Goal: Task Accomplishment & Management: Use online tool/utility

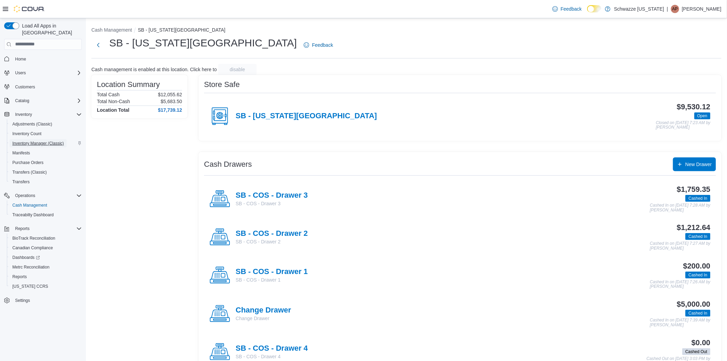
click at [33, 141] on span "Inventory Manager (Classic)" at bounding box center [38, 143] width 52 height 5
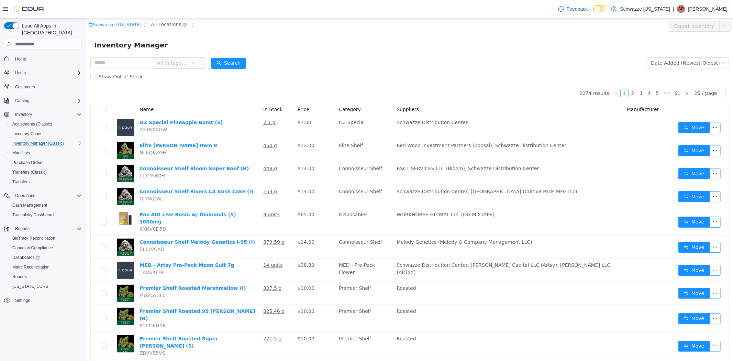
click at [157, 23] on span "All Locations" at bounding box center [165, 24] width 30 height 8
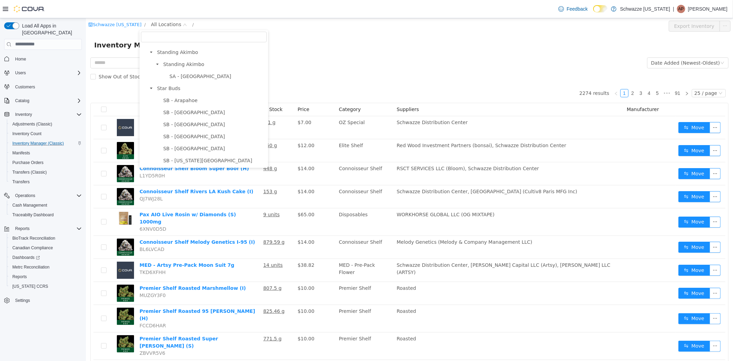
scroll to position [76, 0]
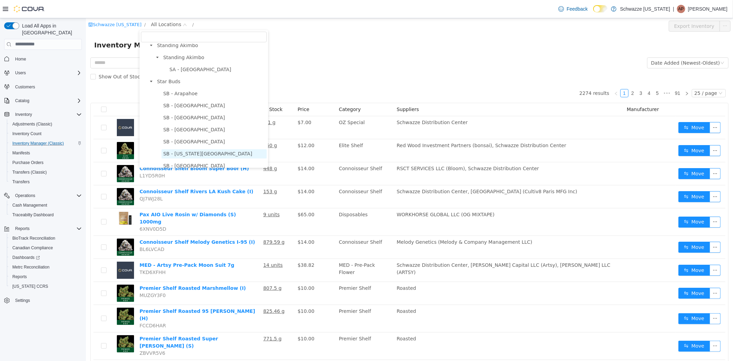
click at [192, 153] on span "SB - [US_STATE][GEOGRAPHIC_DATA]" at bounding box center [207, 152] width 89 height 5
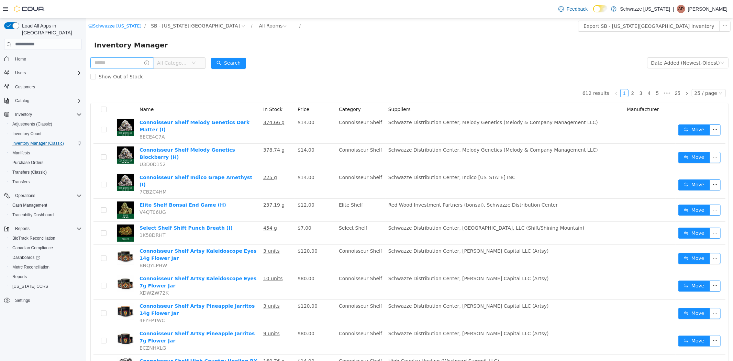
click at [131, 68] on input "text" at bounding box center [121, 62] width 63 height 11
type input "**********"
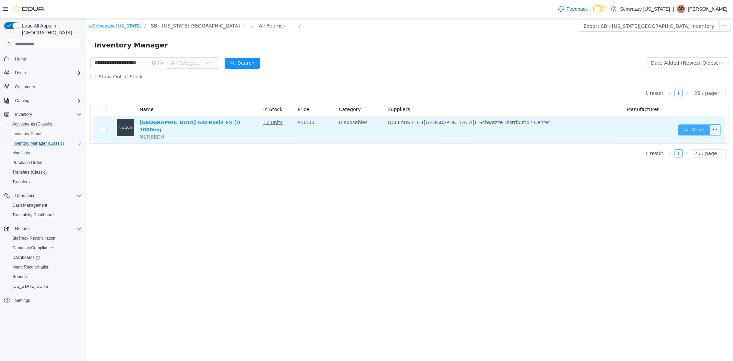
click at [693, 130] on button "Move" at bounding box center [694, 129] width 32 height 11
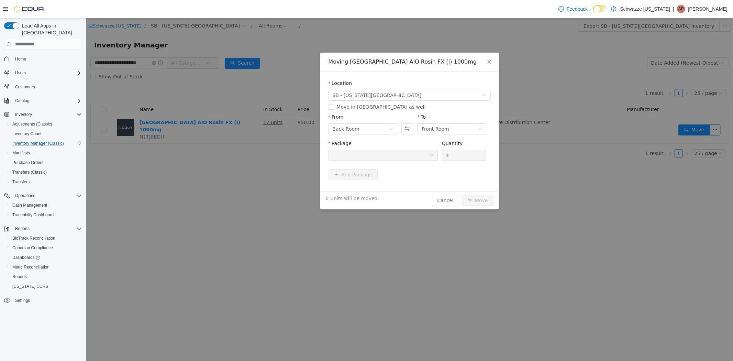
click at [420, 158] on div at bounding box center [380, 155] width 97 height 10
click at [372, 159] on div at bounding box center [380, 155] width 97 height 10
click at [489, 64] on icon "icon: close" at bounding box center [488, 61] width 5 height 5
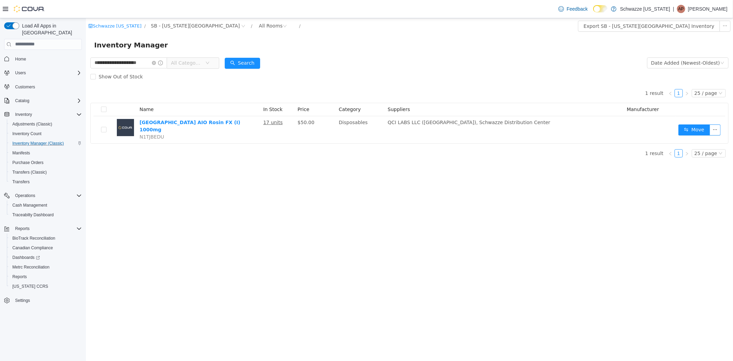
click at [628, 298] on div "**********" at bounding box center [409, 189] width 647 height 343
click at [155, 64] on icon "icon: close-circle" at bounding box center [154, 62] width 4 height 4
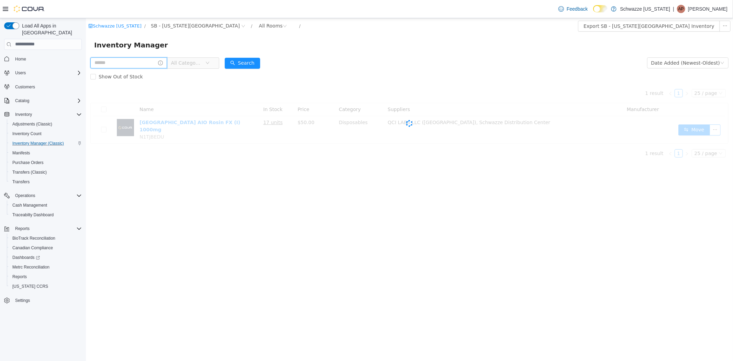
click at [119, 62] on input "text" at bounding box center [128, 62] width 77 height 11
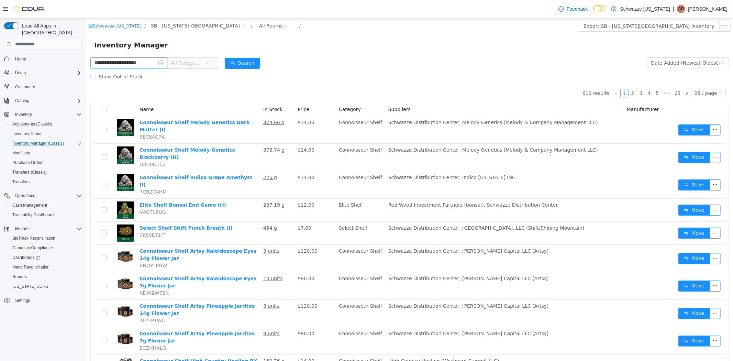
scroll to position [0, 7]
type input "**********"
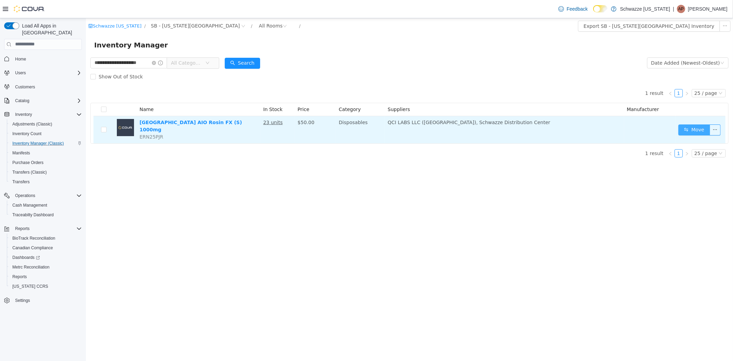
click at [691, 128] on button "Move" at bounding box center [694, 129] width 32 height 11
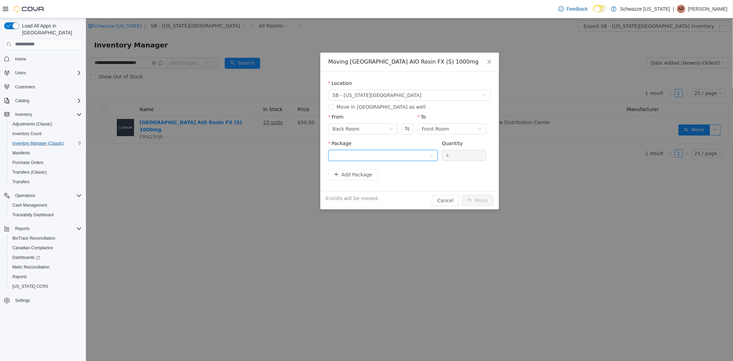
click at [383, 157] on div at bounding box center [380, 155] width 97 height 10
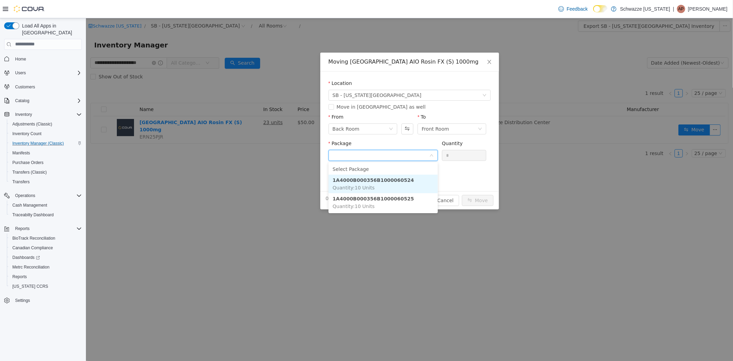
click at [410, 185] on li "1A4000B000356B1000060524 Quantity : 10 Units" at bounding box center [382, 183] width 109 height 19
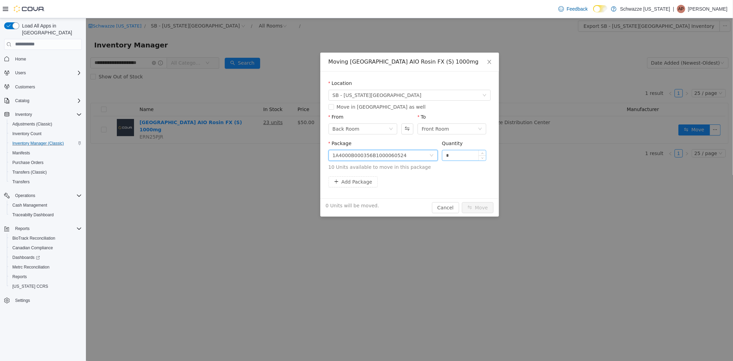
click at [462, 154] on input "*" at bounding box center [464, 155] width 44 height 10
drag, startPoint x: 455, startPoint y: 156, endPoint x: 447, endPoint y: 156, distance: 8.2
click at [447, 156] on input "*" at bounding box center [464, 155] width 44 height 10
type input "**"
click at [461, 202] on button "Move" at bounding box center [477, 207] width 32 height 11
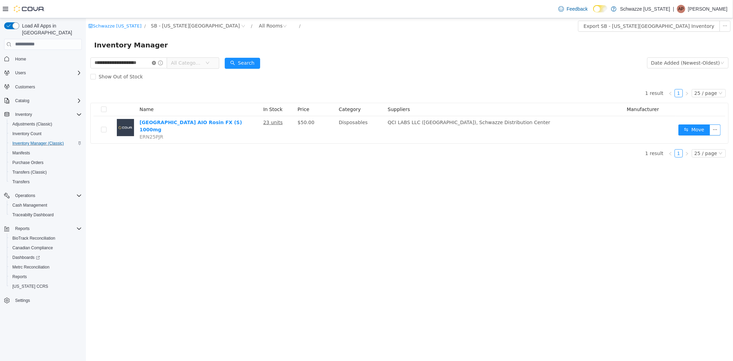
click at [154, 61] on icon "icon: close-circle" at bounding box center [154, 62] width 4 height 4
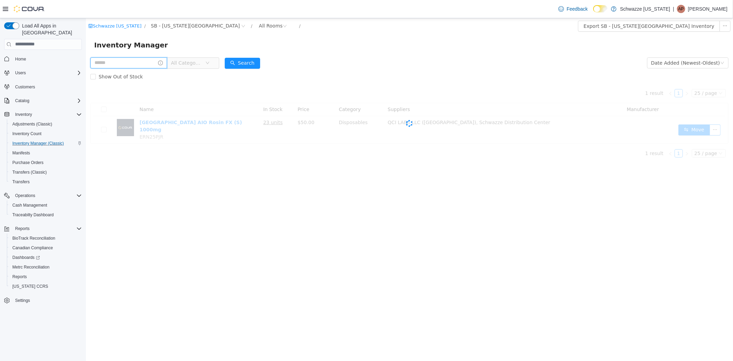
click at [125, 68] on input "text" at bounding box center [128, 62] width 77 height 11
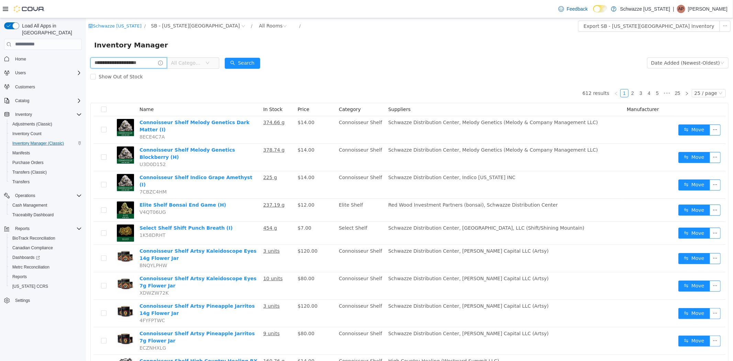
scroll to position [0, 7]
type input "**********"
click at [241, 61] on button "Search" at bounding box center [241, 62] width 35 height 11
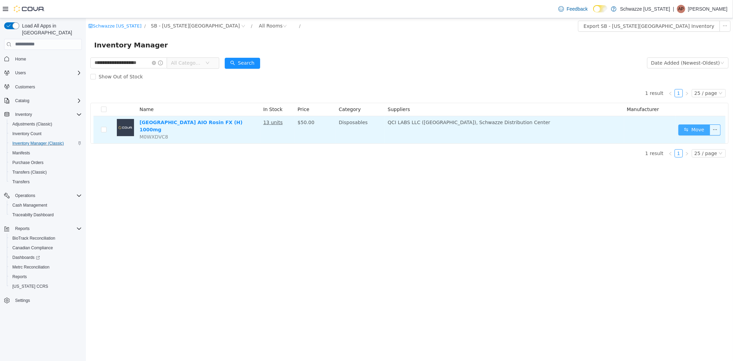
click at [695, 126] on button "Move" at bounding box center [694, 129] width 32 height 11
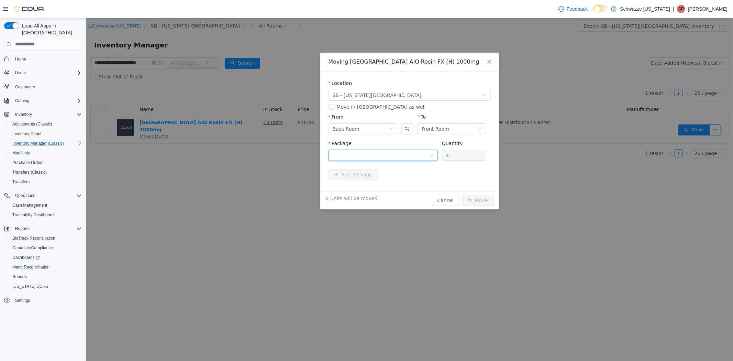
drag, startPoint x: 372, startPoint y: 151, endPoint x: 372, endPoint y: 156, distance: 5.5
click at [372, 151] on div at bounding box center [380, 155] width 97 height 10
click at [384, 182] on strong "1A4000B000356B1000060881" at bounding box center [372, 179] width 81 height 5
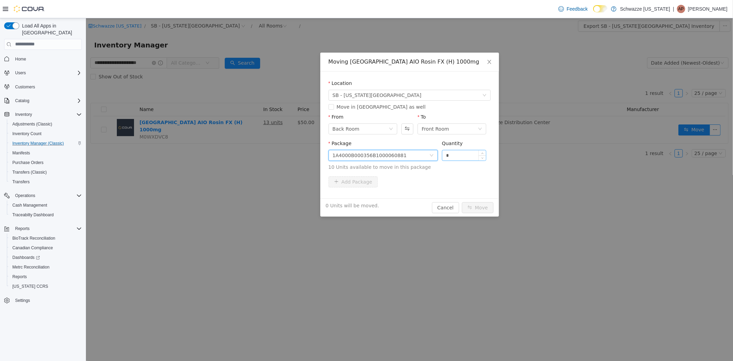
click at [462, 151] on input "*" at bounding box center [464, 155] width 44 height 10
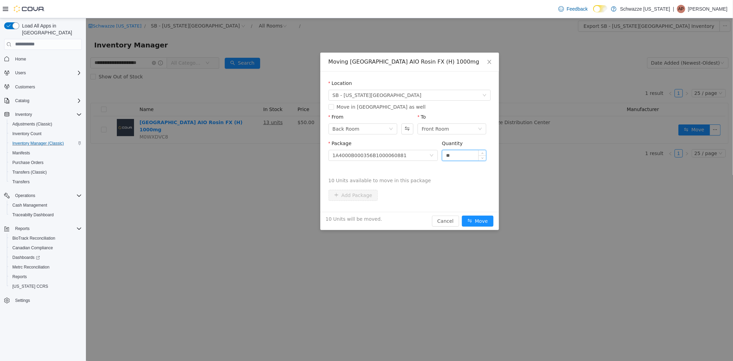
type input "**"
click at [461, 215] on button "Move" at bounding box center [477, 220] width 32 height 11
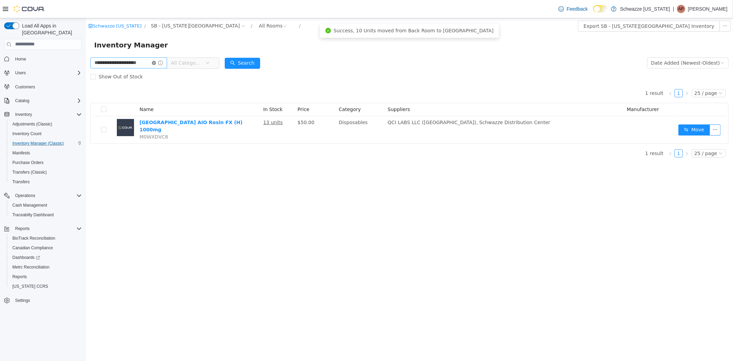
click at [154, 65] on icon "icon: close-circle" at bounding box center [154, 62] width 4 height 4
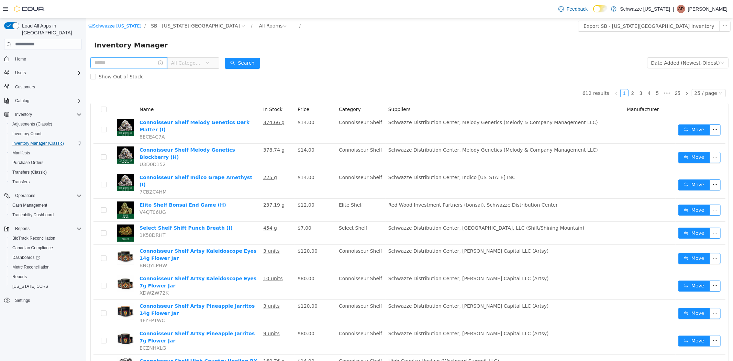
click at [118, 66] on input "text" at bounding box center [128, 62] width 77 height 11
type input "**********"
click at [251, 65] on button "Search" at bounding box center [241, 62] width 35 height 11
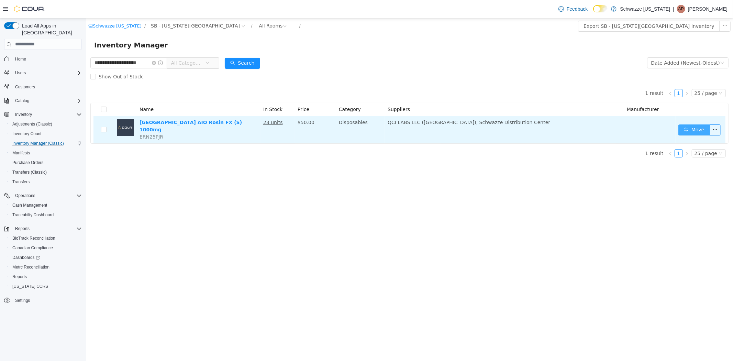
click at [694, 127] on button "Move" at bounding box center [694, 129] width 32 height 11
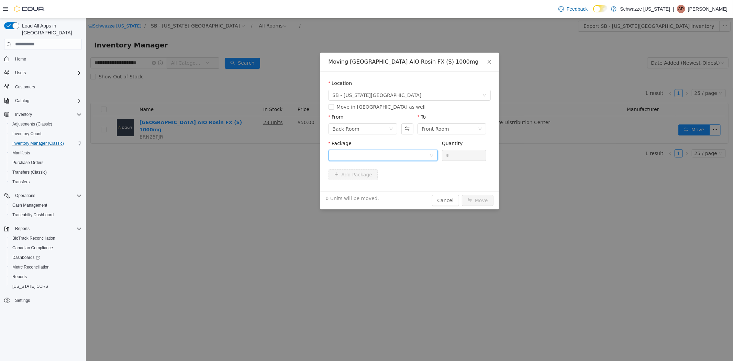
click at [386, 156] on div at bounding box center [380, 155] width 97 height 10
click at [389, 184] on li "1A4000B000356B1000060525 Quantity : 10 Units" at bounding box center [382, 183] width 109 height 19
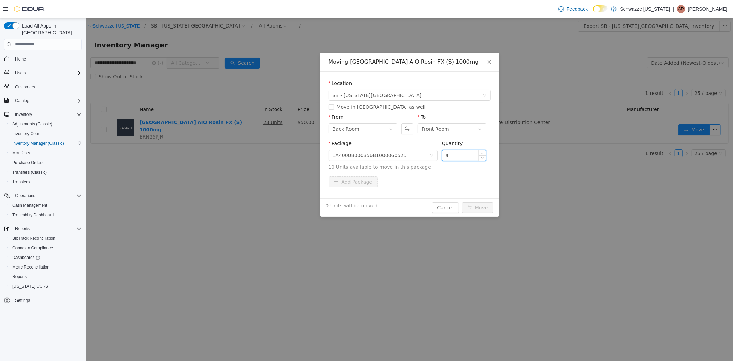
click at [466, 158] on input "*" at bounding box center [464, 155] width 44 height 10
type input "**"
click at [461, 202] on button "Move" at bounding box center [477, 207] width 32 height 11
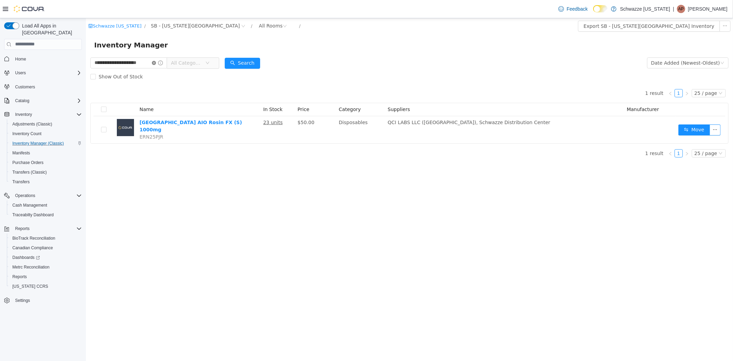
click at [153, 63] on icon "icon: close-circle" at bounding box center [154, 62] width 4 height 4
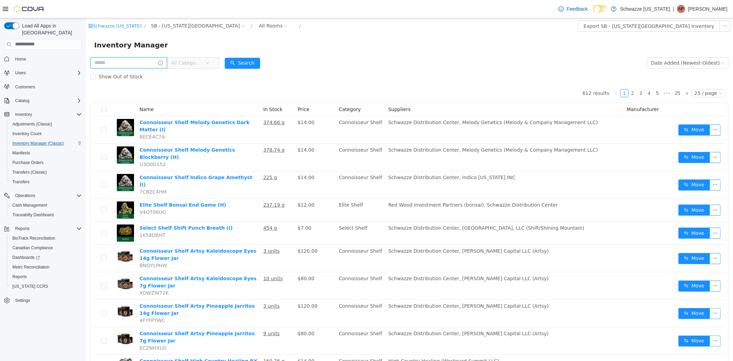
click at [142, 66] on input "text" at bounding box center [128, 62] width 77 height 11
type input "**********"
click at [251, 59] on button "Search" at bounding box center [241, 62] width 35 height 11
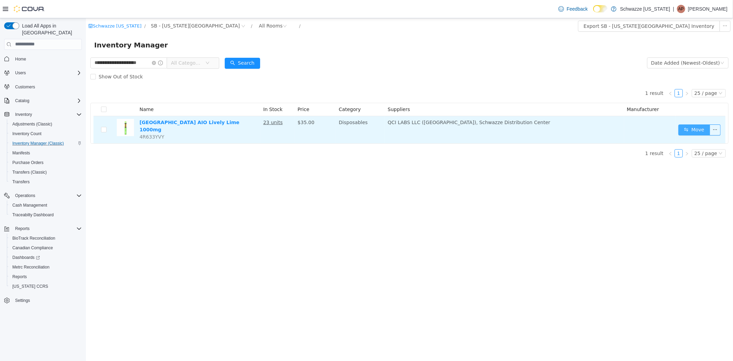
click at [703, 127] on button "Move" at bounding box center [694, 129] width 32 height 11
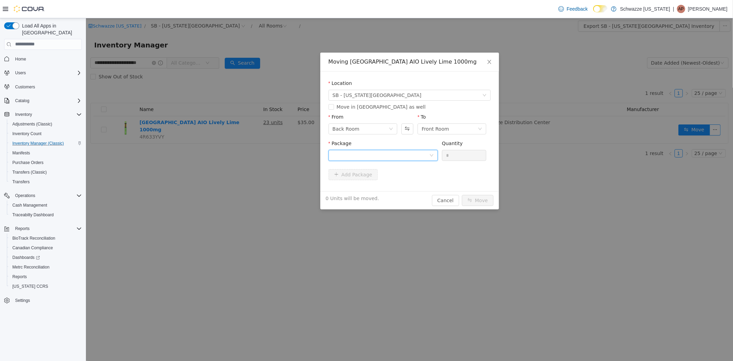
click at [422, 150] on div at bounding box center [380, 155] width 97 height 10
click at [399, 186] on li "1A4000B000356B1000060880 Quantity : 20 Units" at bounding box center [382, 183] width 109 height 19
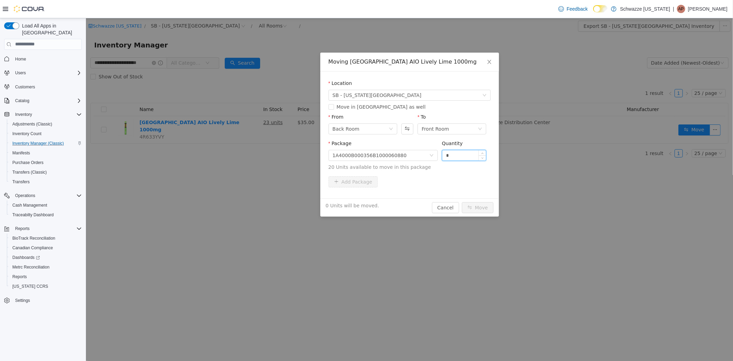
click at [474, 158] on input "*" at bounding box center [464, 155] width 44 height 10
type input "**"
click at [461, 202] on button "Move" at bounding box center [477, 207] width 32 height 11
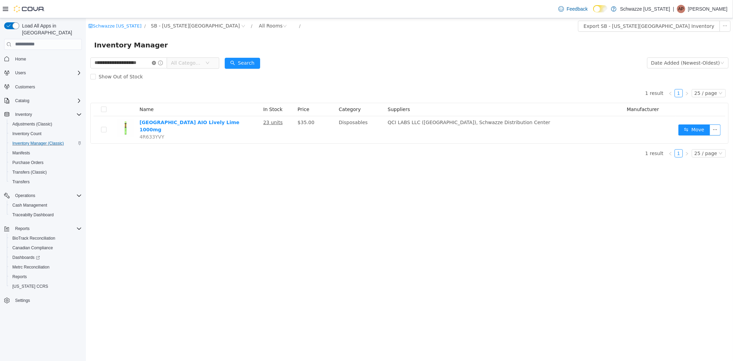
click at [154, 61] on icon "icon: close-circle" at bounding box center [154, 62] width 4 height 4
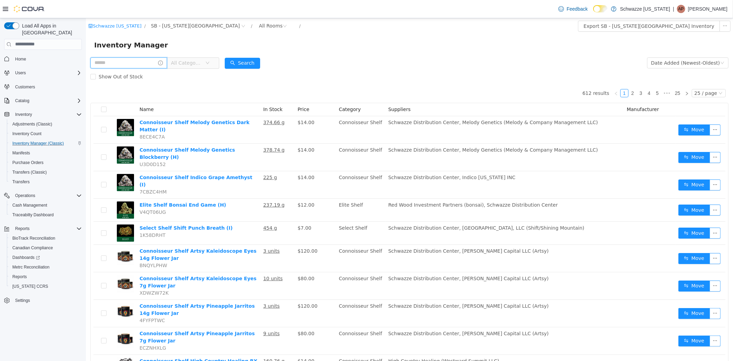
click at [142, 67] on input "text" at bounding box center [128, 62] width 77 height 11
type input "**********"
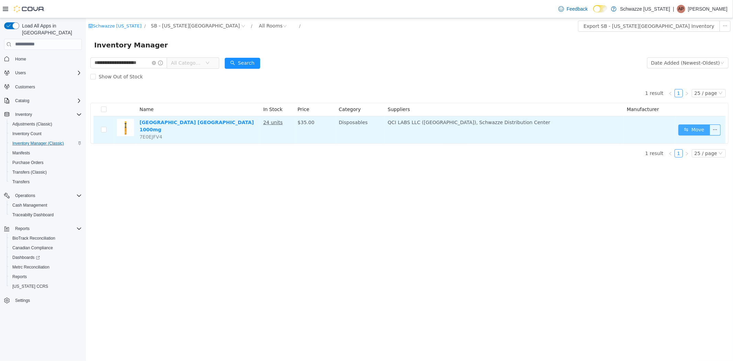
click at [701, 129] on button "Move" at bounding box center [694, 129] width 32 height 11
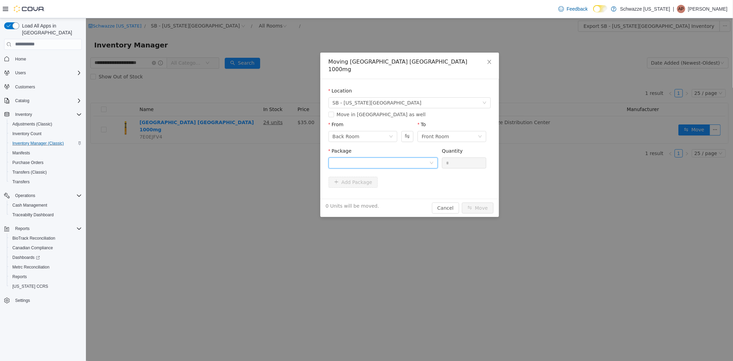
click at [382, 157] on div at bounding box center [380, 162] width 97 height 10
click at [379, 184] on li "1A4000B000356B1000060333 Quantity : 20 Units" at bounding box center [382, 183] width 109 height 19
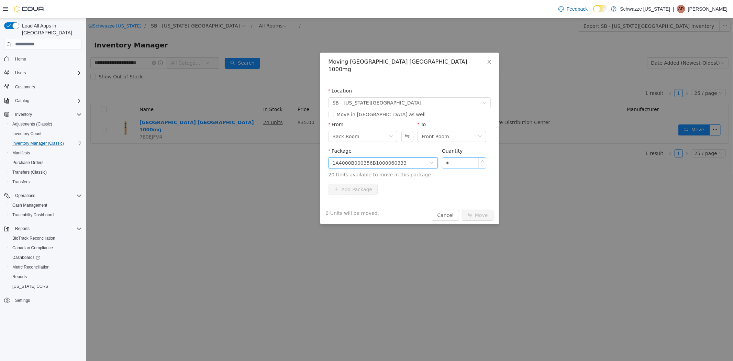
click at [464, 157] on input "*" at bounding box center [464, 162] width 44 height 10
type input "**"
click at [461, 209] on button "Move" at bounding box center [477, 214] width 32 height 11
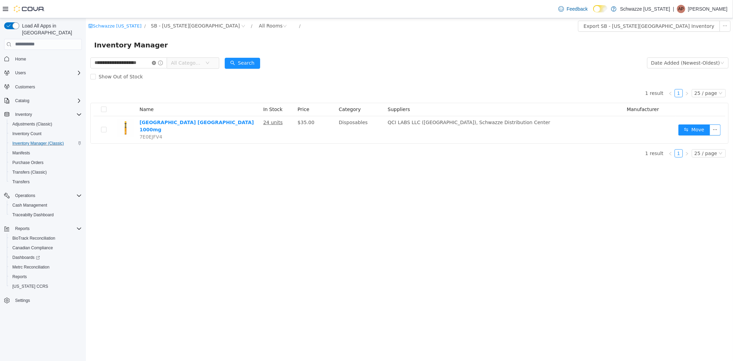
click at [153, 63] on icon "icon: close-circle" at bounding box center [154, 62] width 4 height 4
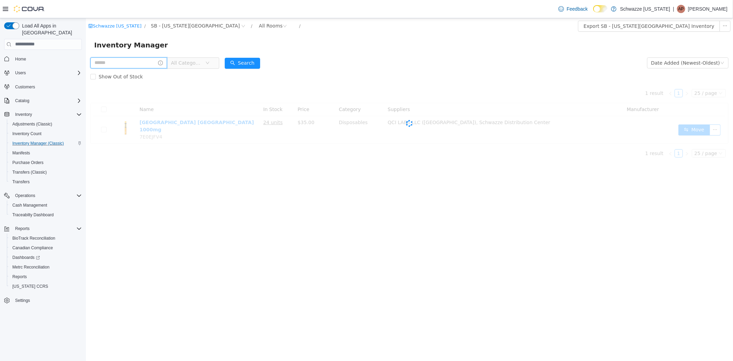
click at [134, 65] on input "text" at bounding box center [128, 62] width 77 height 11
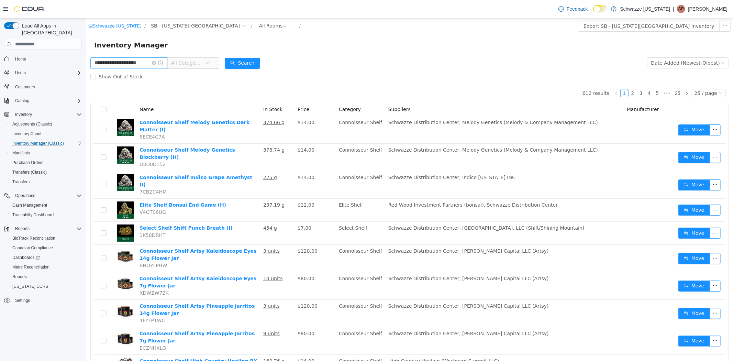
scroll to position [0, 7]
type input "**********"
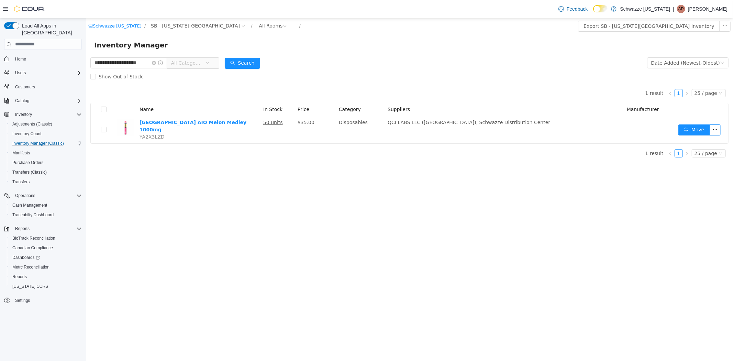
click at [276, 215] on div "**********" at bounding box center [409, 189] width 647 height 343
click at [154, 62] on icon "icon: close-circle" at bounding box center [154, 62] width 4 height 4
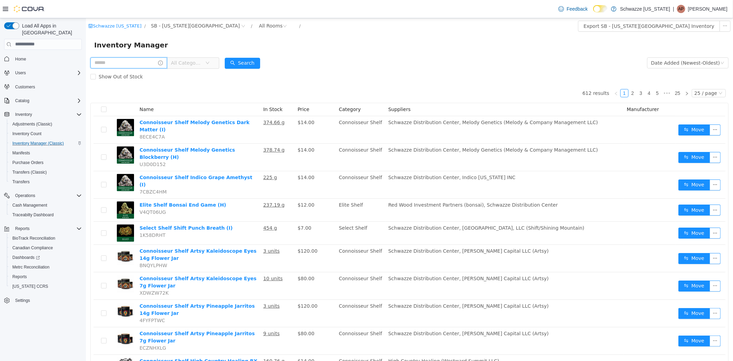
click at [108, 64] on input "text" at bounding box center [128, 62] width 77 height 11
type input "**********"
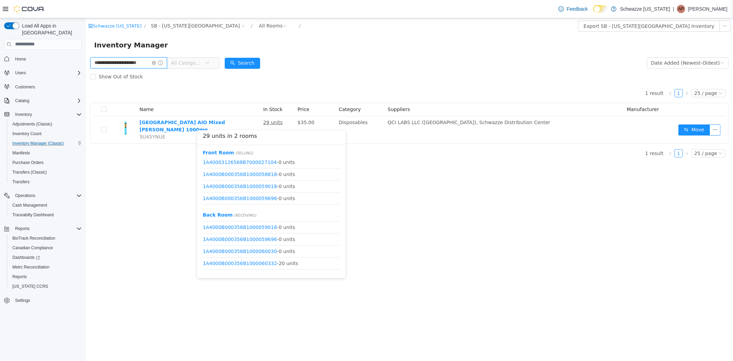
scroll to position [33, 0]
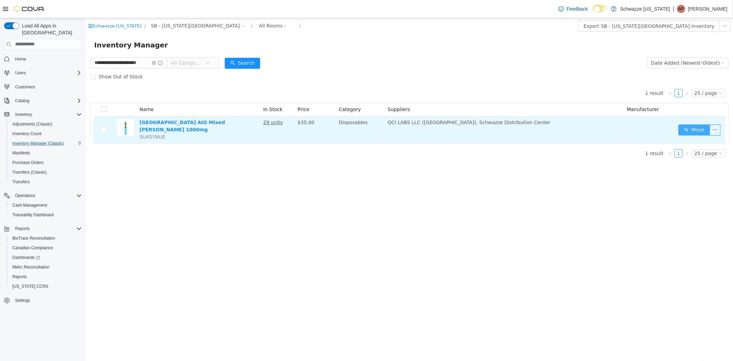
click at [687, 127] on button "Move" at bounding box center [694, 129] width 32 height 11
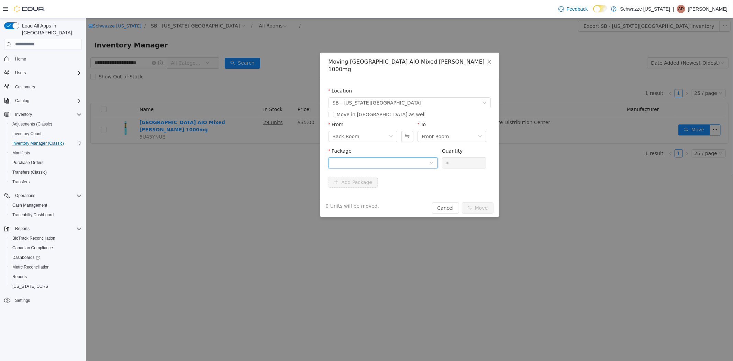
click at [344, 157] on div at bounding box center [380, 162] width 97 height 10
click at [362, 182] on strong "1A4000B000356B1000060332" at bounding box center [372, 179] width 81 height 5
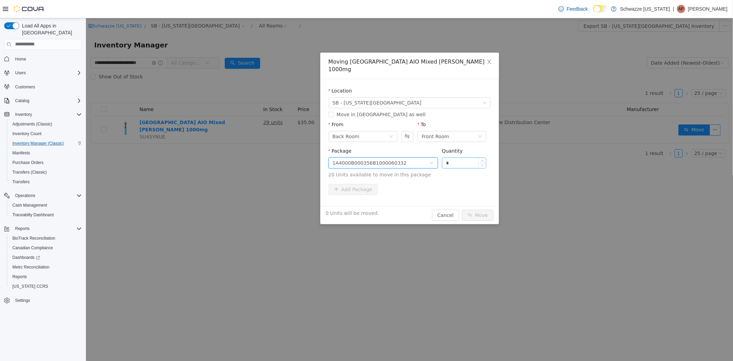
click at [452, 157] on input "*" at bounding box center [464, 162] width 44 height 10
type input "**"
click at [461, 209] on button "Move" at bounding box center [477, 214] width 32 height 11
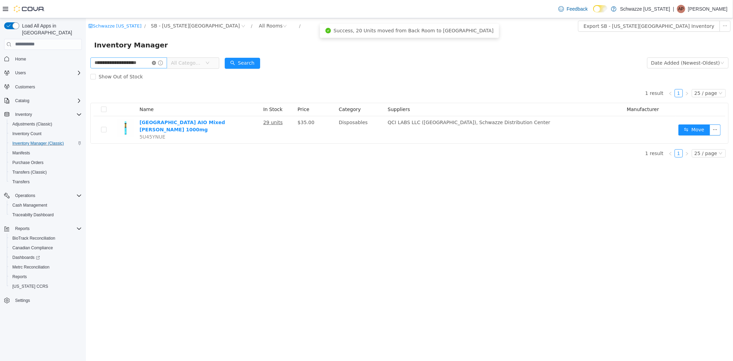
click at [154, 63] on icon "icon: close-circle" at bounding box center [154, 62] width 4 height 4
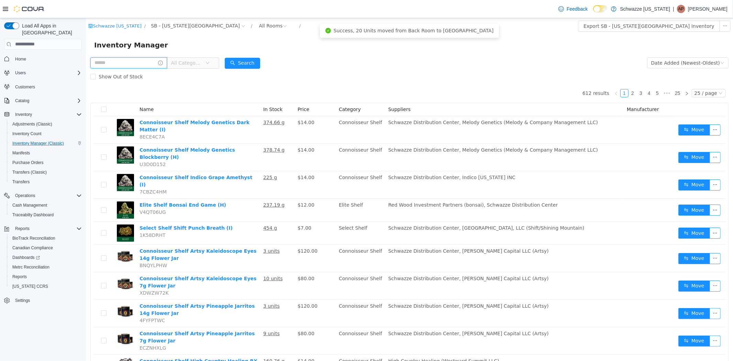
click at [127, 63] on input "text" at bounding box center [128, 62] width 77 height 11
type input "**********"
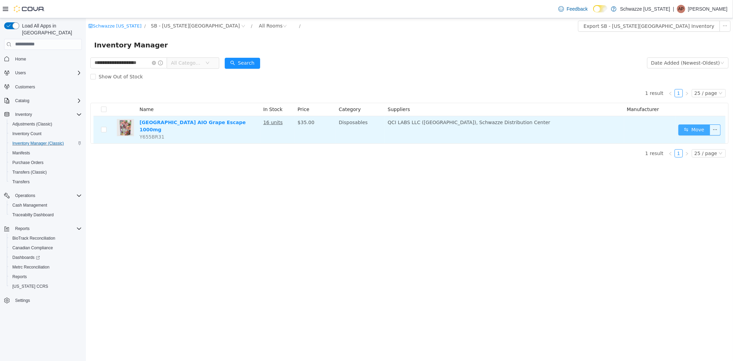
click at [680, 126] on button "Move" at bounding box center [694, 129] width 32 height 11
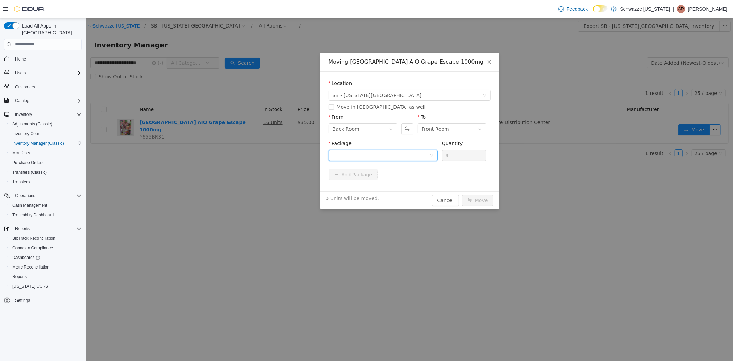
click at [361, 154] on div at bounding box center [380, 155] width 97 height 10
click at [376, 184] on li "1A4000B000356B1000060335 Quantity : 3 Units" at bounding box center [382, 183] width 109 height 19
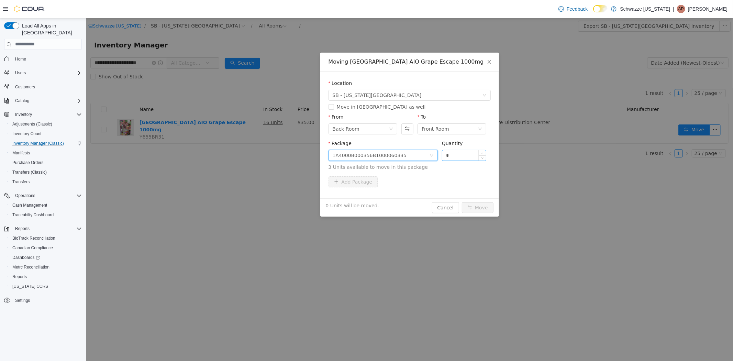
click at [455, 157] on input "*" at bounding box center [464, 155] width 44 height 10
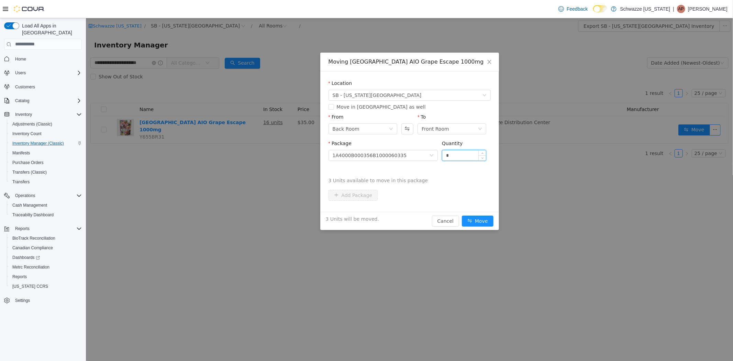
type input "*"
click at [461, 215] on button "Move" at bounding box center [477, 220] width 32 height 11
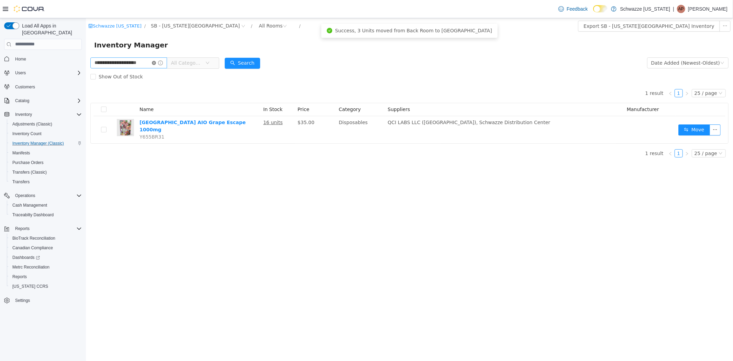
click at [154, 64] on icon "icon: close-circle" at bounding box center [154, 62] width 4 height 4
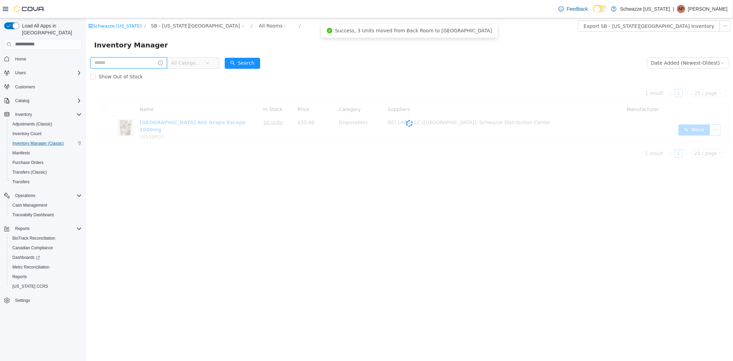
click at [124, 60] on input "text" at bounding box center [128, 62] width 77 height 11
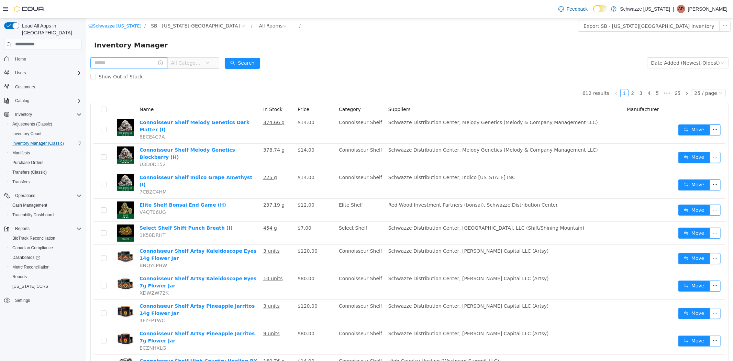
click at [125, 65] on input "text" at bounding box center [128, 62] width 77 height 11
type input "**********"
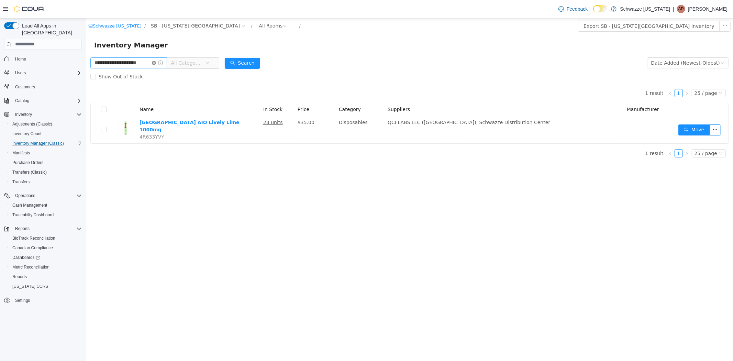
click at [152, 64] on icon "icon: close-circle" at bounding box center [154, 62] width 4 height 4
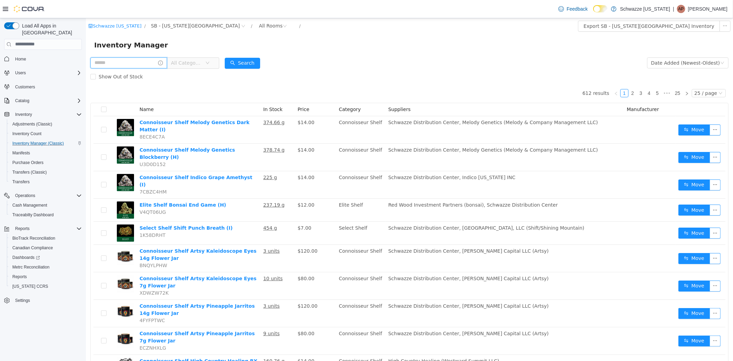
click at [139, 59] on input "text" at bounding box center [128, 62] width 77 height 11
drag, startPoint x: 239, startPoint y: 84, endPoint x: 236, endPoint y: 84, distance: 3.8
click at [108, 58] on input "text" at bounding box center [128, 62] width 77 height 11
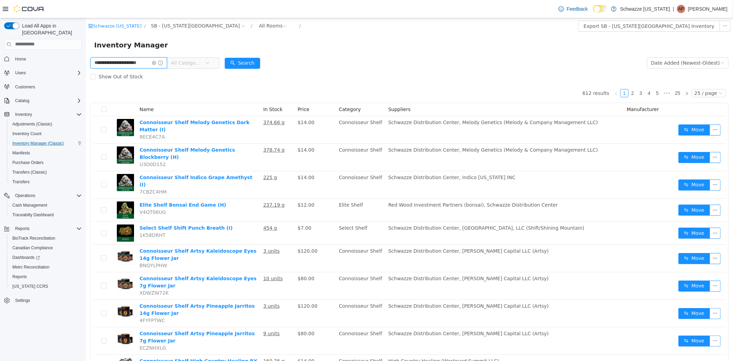
type input "**********"
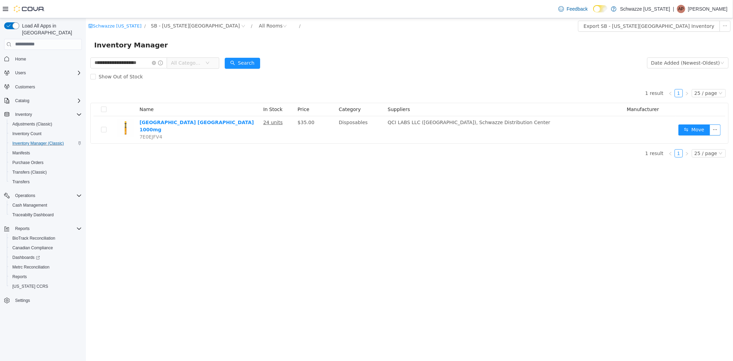
click at [500, 210] on div "**********" at bounding box center [409, 189] width 647 height 343
click at [153, 61] on icon "icon: close-circle" at bounding box center [154, 62] width 4 height 4
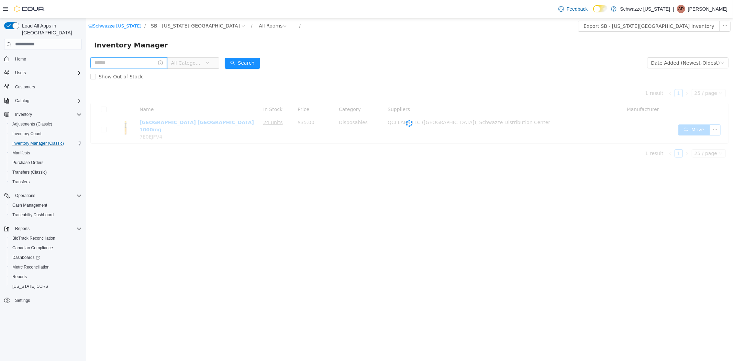
click at [127, 66] on input "text" at bounding box center [128, 62] width 77 height 11
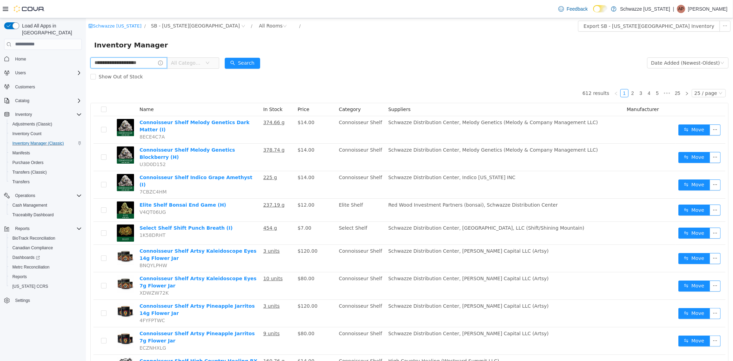
scroll to position [0, 7]
type input "**********"
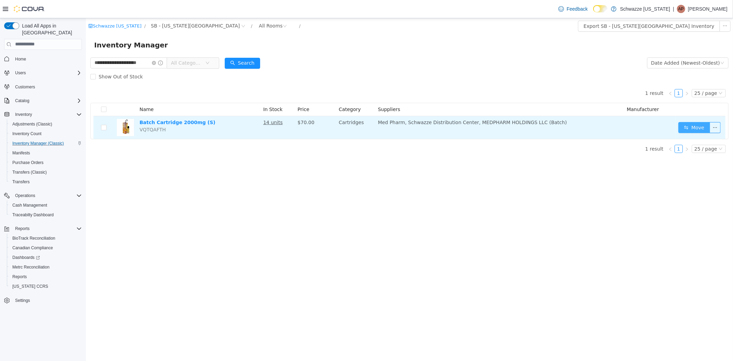
drag, startPoint x: 675, startPoint y: 128, endPoint x: 684, endPoint y: 128, distance: 8.9
click at [680, 128] on tr "Batch Cartridge 2000mg (S) VQTQAFTH 14 units $70.00 Cartridges Med Pharm, Schwa…" at bounding box center [409, 127] width 632 height 23
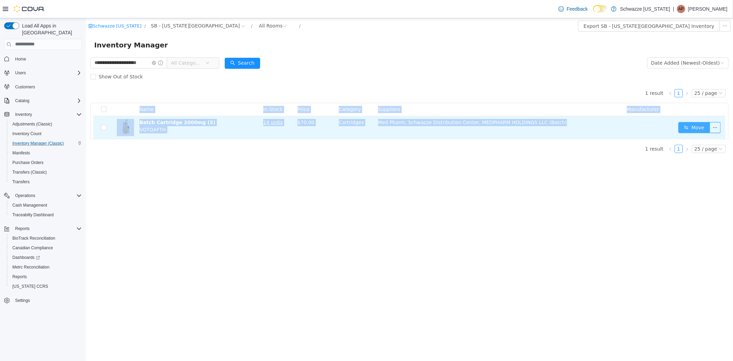
click at [691, 127] on button "Move" at bounding box center [694, 127] width 32 height 11
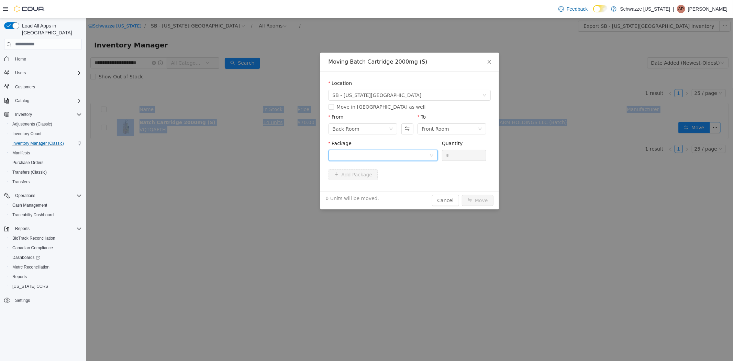
click at [402, 155] on div at bounding box center [380, 155] width 97 height 10
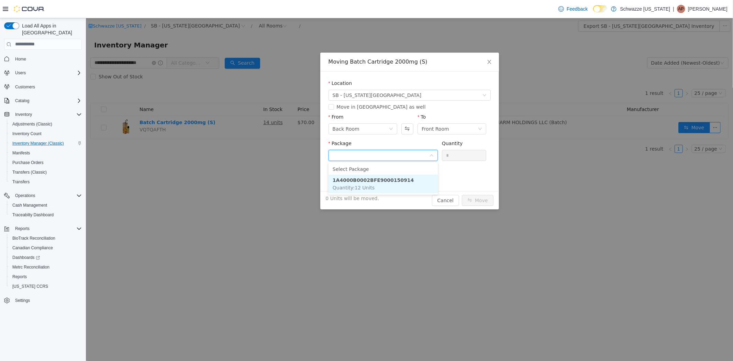
click at [394, 184] on li "1A4000B0002BFE9000150914 Quantity : 12 Units" at bounding box center [382, 183] width 109 height 19
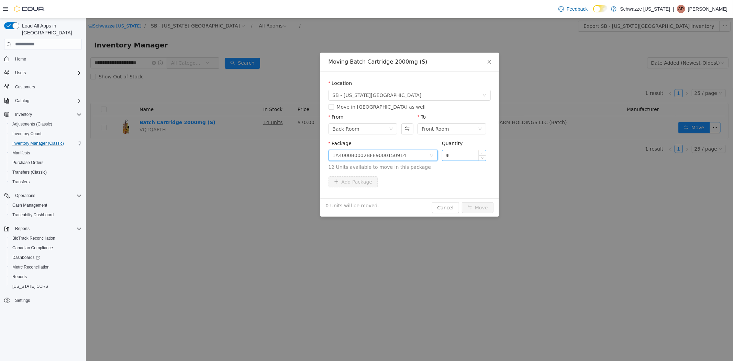
click at [463, 154] on input "*" at bounding box center [464, 155] width 44 height 10
type input "**"
click at [461, 202] on button "Move" at bounding box center [477, 207] width 32 height 11
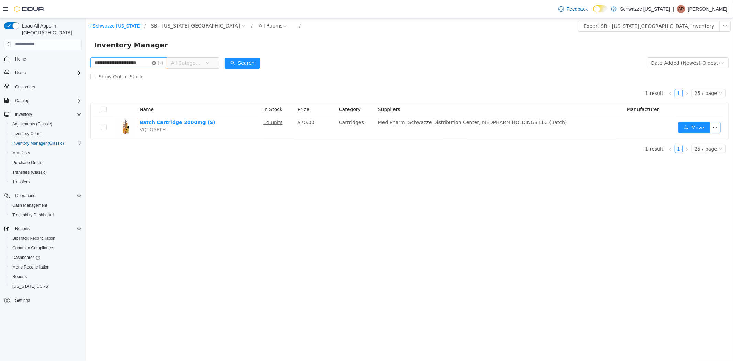
click at [154, 64] on icon "icon: close-circle" at bounding box center [154, 62] width 4 height 4
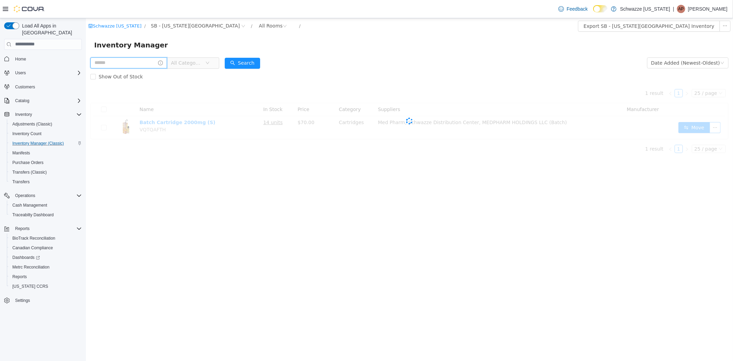
click at [126, 63] on input "text" at bounding box center [128, 62] width 77 height 11
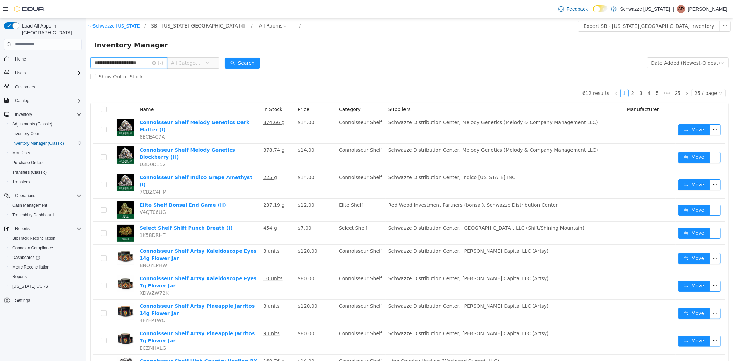
scroll to position [0, 7]
type input "**********"
click at [238, 63] on button "Search" at bounding box center [241, 62] width 35 height 11
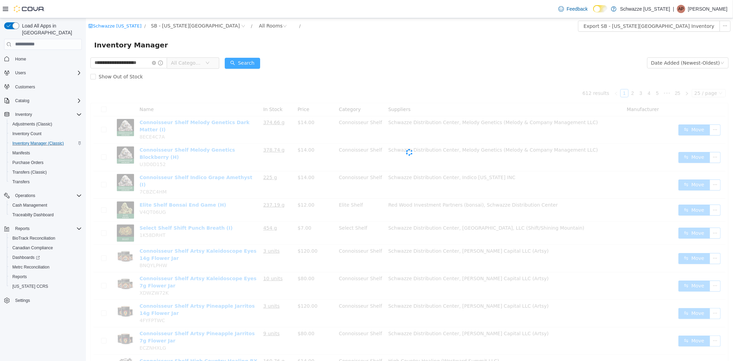
scroll to position [0, 0]
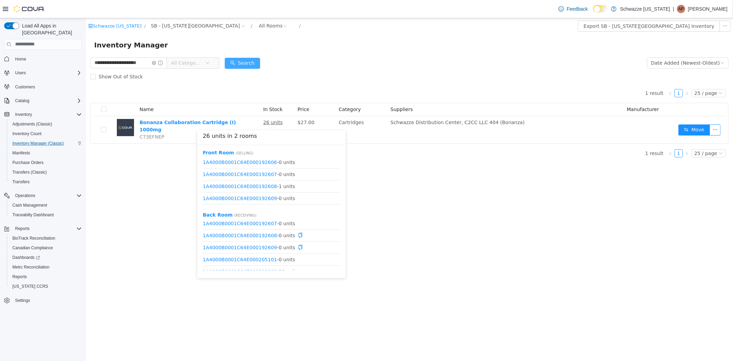
scroll to position [21, 0]
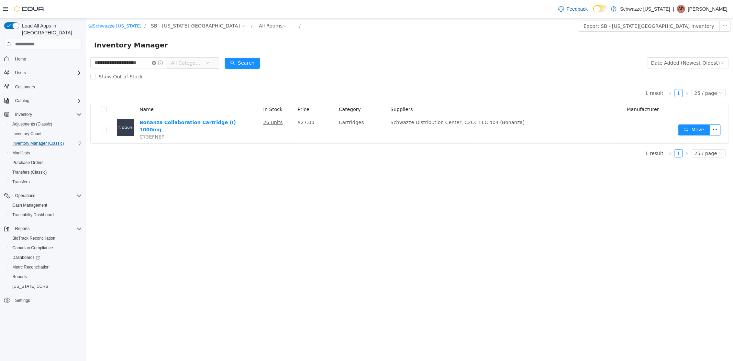
drag, startPoint x: 154, startPoint y: 61, endPoint x: 148, endPoint y: 65, distance: 7.4
click at [154, 61] on icon "icon: close-circle" at bounding box center [154, 62] width 4 height 4
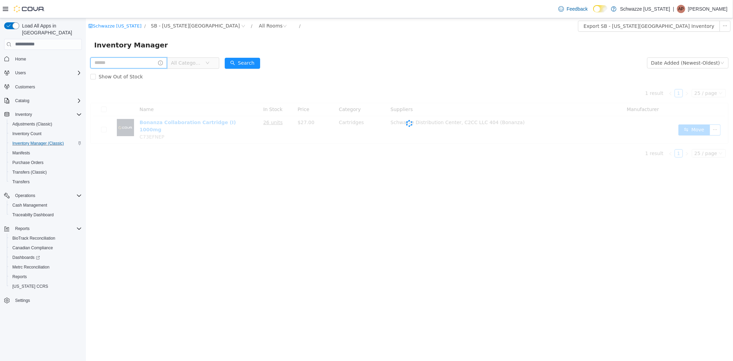
click at [148, 65] on input "text" at bounding box center [128, 62] width 77 height 11
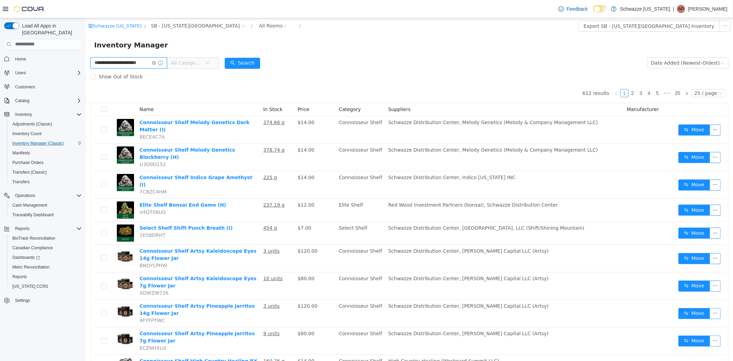
scroll to position [0, 7]
type input "**********"
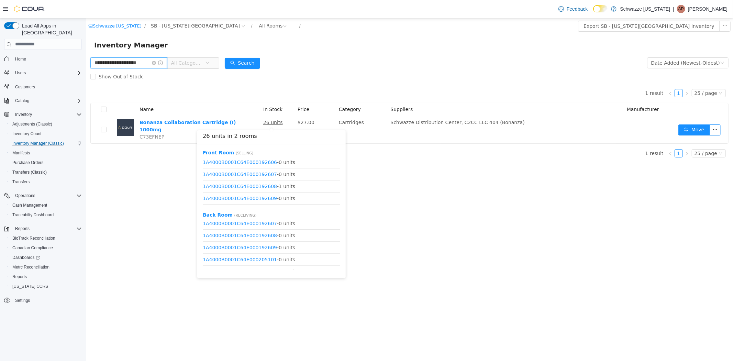
scroll to position [21, 0]
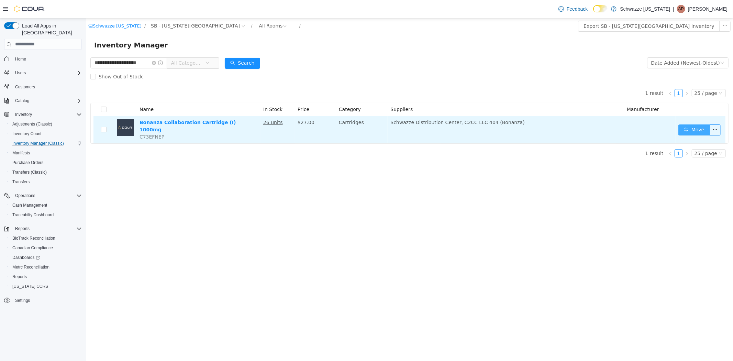
click at [680, 131] on button "Move" at bounding box center [694, 129] width 32 height 11
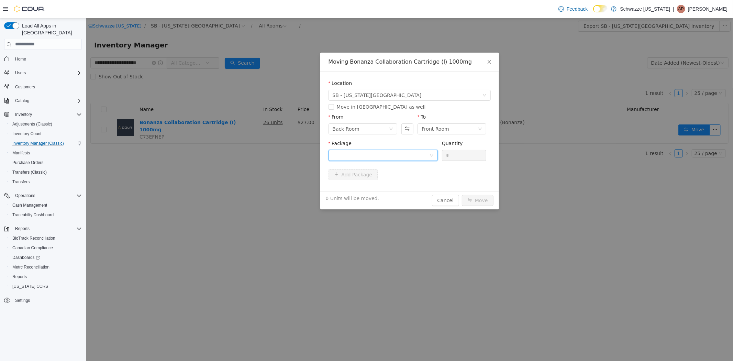
click at [424, 154] on div at bounding box center [380, 155] width 97 height 10
click at [418, 186] on li "1A4000B0001C64E000212192 Quantity : 20 Units" at bounding box center [382, 183] width 109 height 19
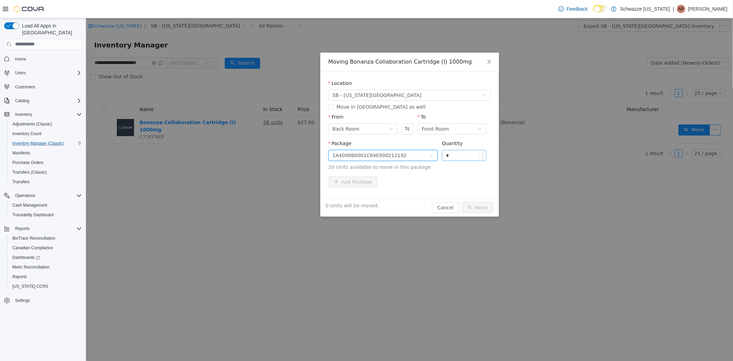
click at [469, 158] on input "*" at bounding box center [464, 155] width 44 height 10
type input "**"
click at [461, 202] on button "Move" at bounding box center [477, 207] width 32 height 11
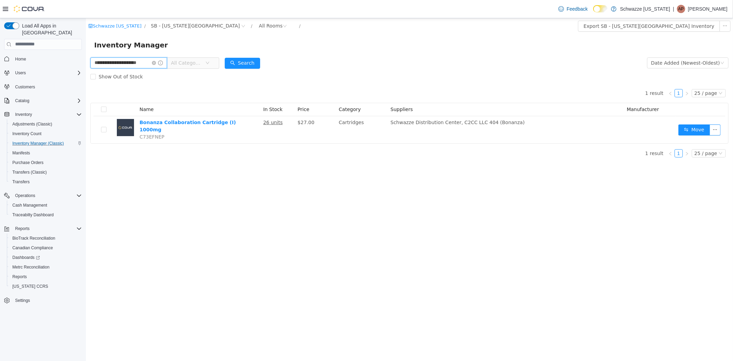
click at [154, 59] on input "**********" at bounding box center [128, 62] width 77 height 11
click at [153, 64] on icon "icon: close-circle" at bounding box center [154, 62] width 4 height 4
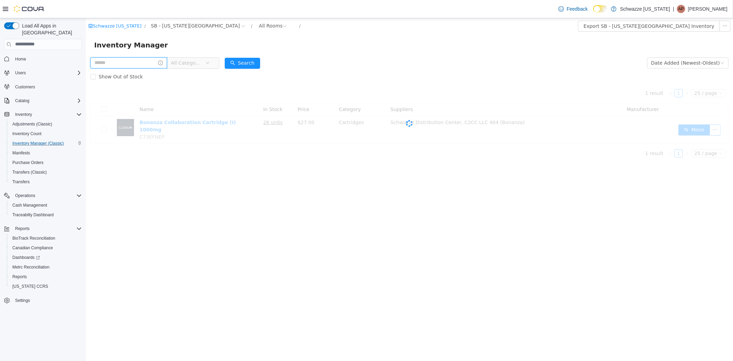
click at [139, 66] on input "text" at bounding box center [128, 62] width 77 height 11
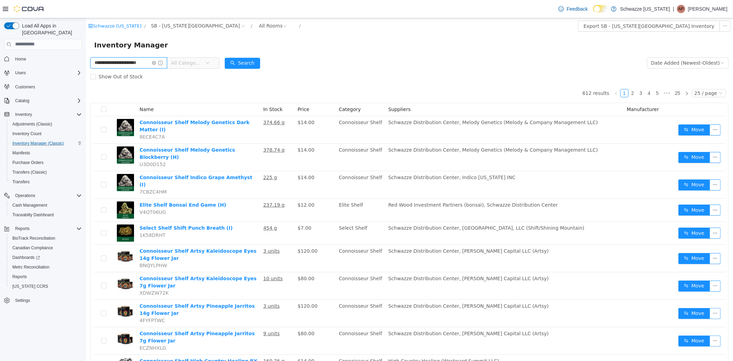
scroll to position [0, 8]
type input "**********"
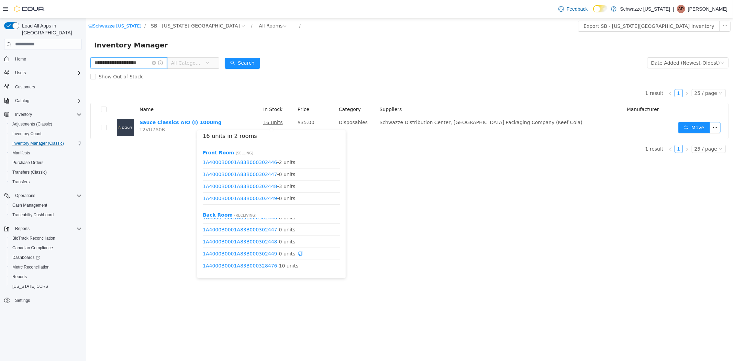
scroll to position [9, 0]
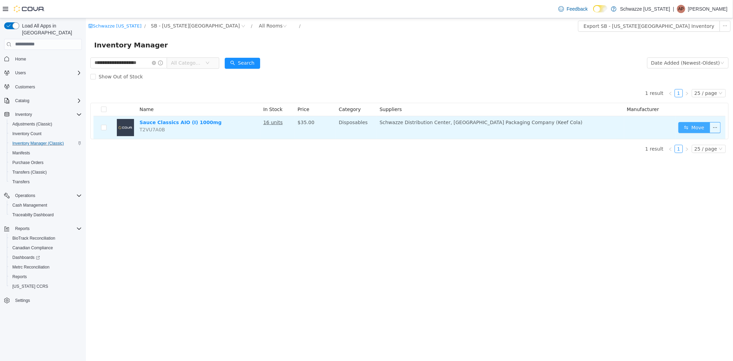
click at [683, 126] on button "Move" at bounding box center [694, 127] width 32 height 11
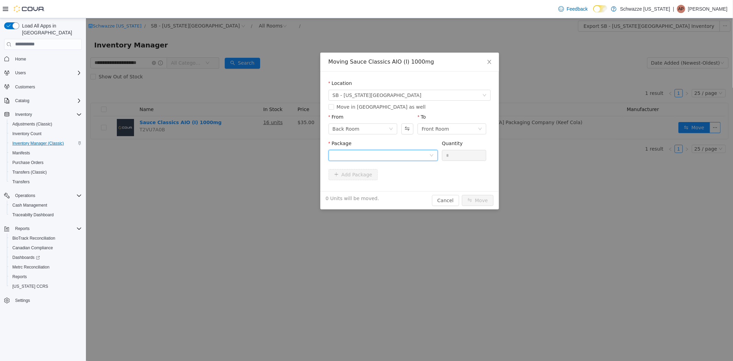
click at [382, 155] on div at bounding box center [380, 155] width 97 height 10
click at [364, 181] on strong "1A4000B0001A83B000328476" at bounding box center [373, 179] width 82 height 5
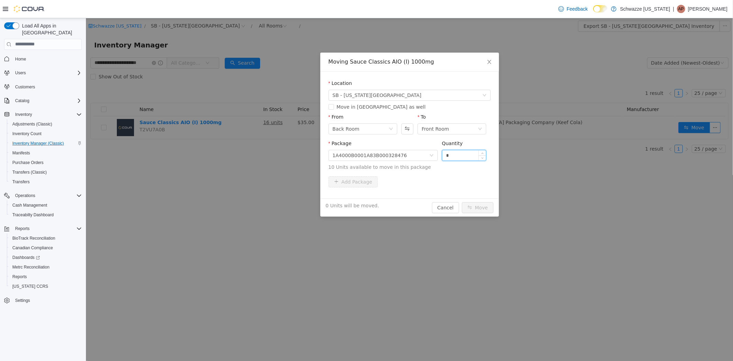
drag, startPoint x: 451, startPoint y: 155, endPoint x: 445, endPoint y: 156, distance: 6.6
click at [445, 156] on input "*" at bounding box center [464, 155] width 44 height 10
type input "**"
click at [461, 202] on button "Move" at bounding box center [477, 207] width 32 height 11
